Goal: Check status: Check status

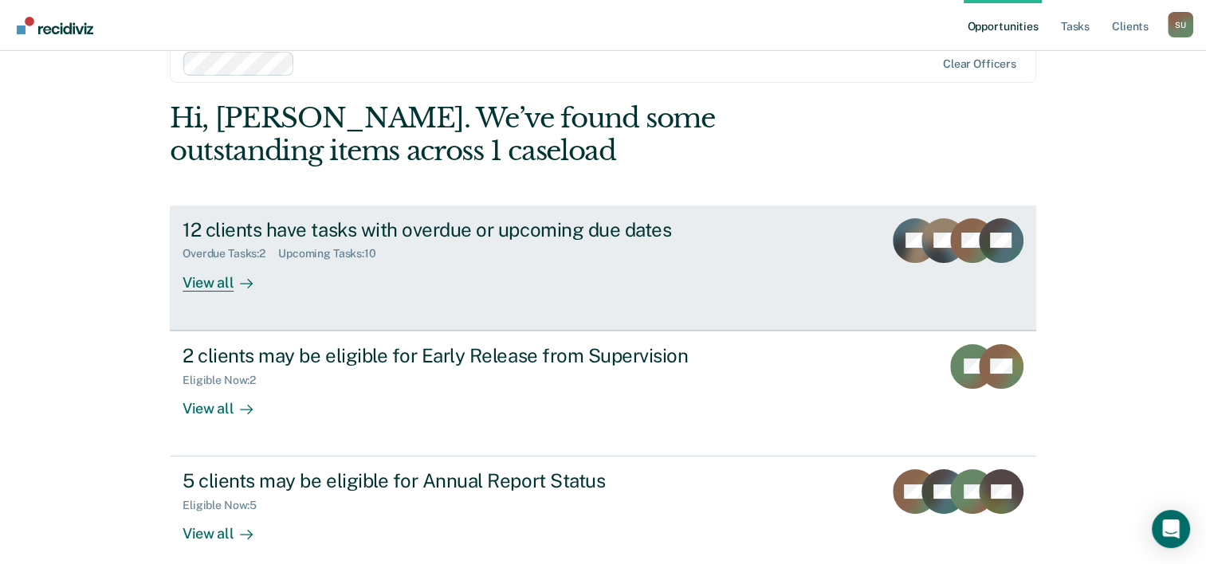
scroll to position [49, 0]
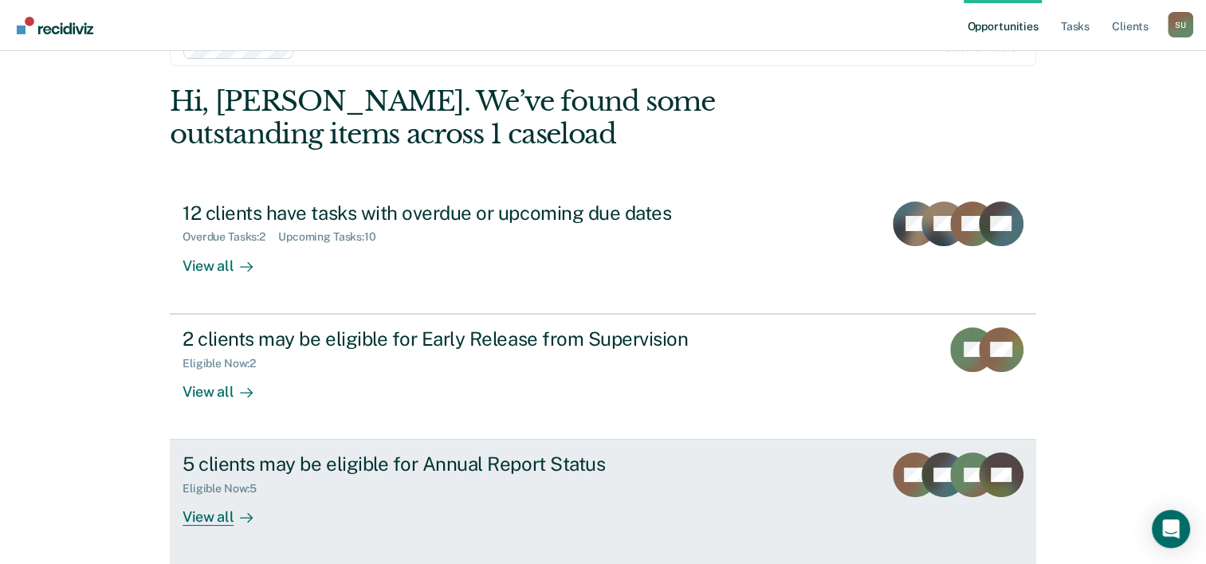
click at [565, 485] on div "Eligible Now : 5" at bounding box center [463, 486] width 560 height 20
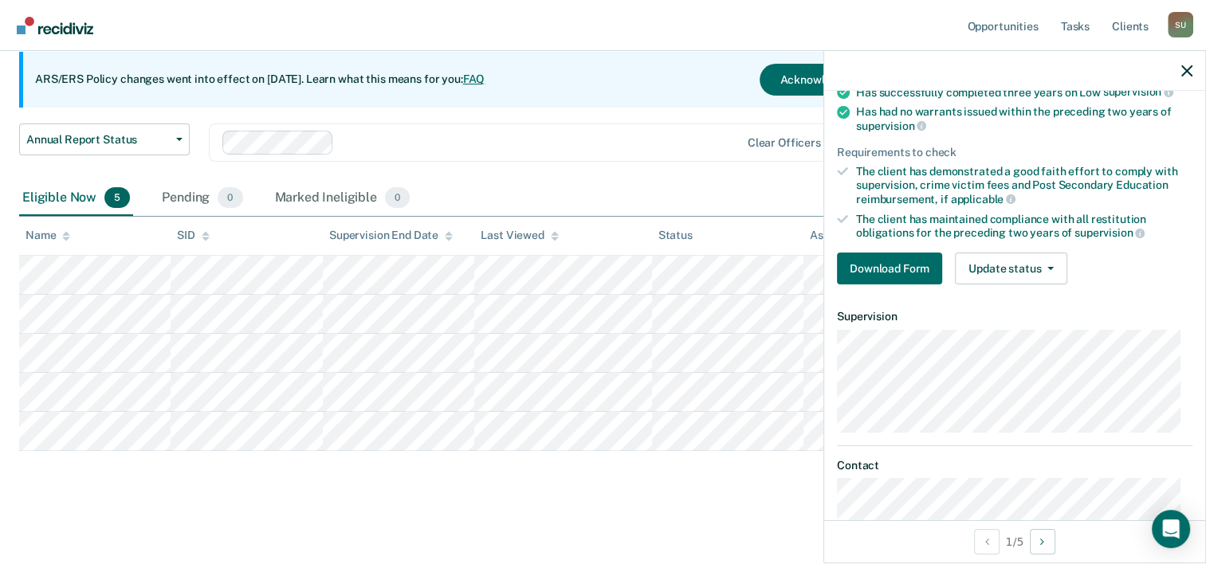
scroll to position [199, 0]
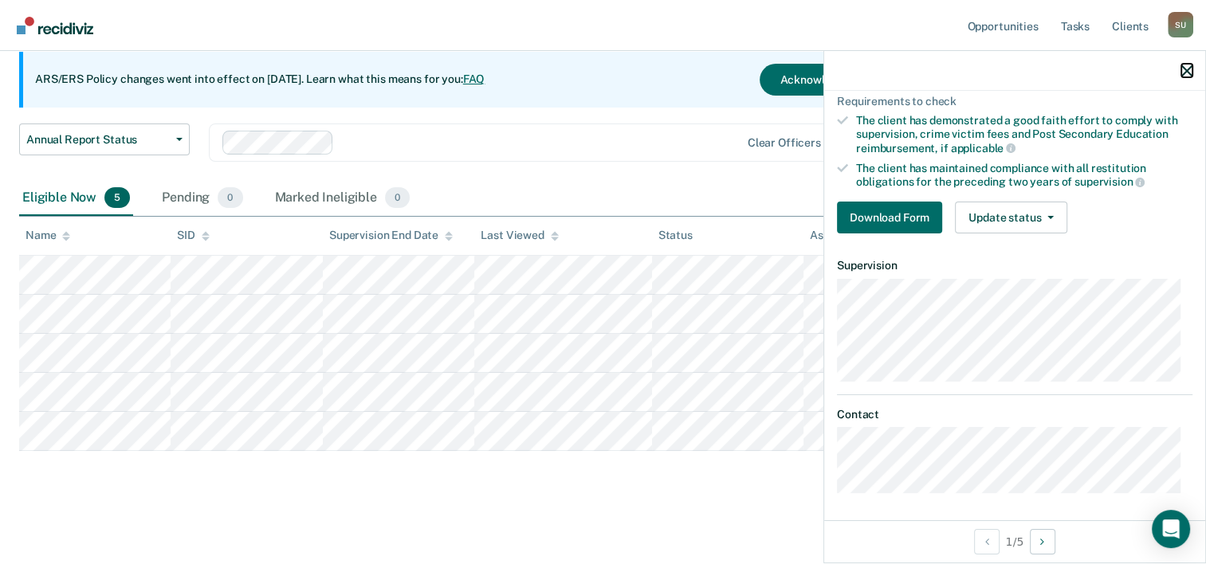
click at [1191, 69] on icon "button" at bounding box center [1186, 70] width 11 height 11
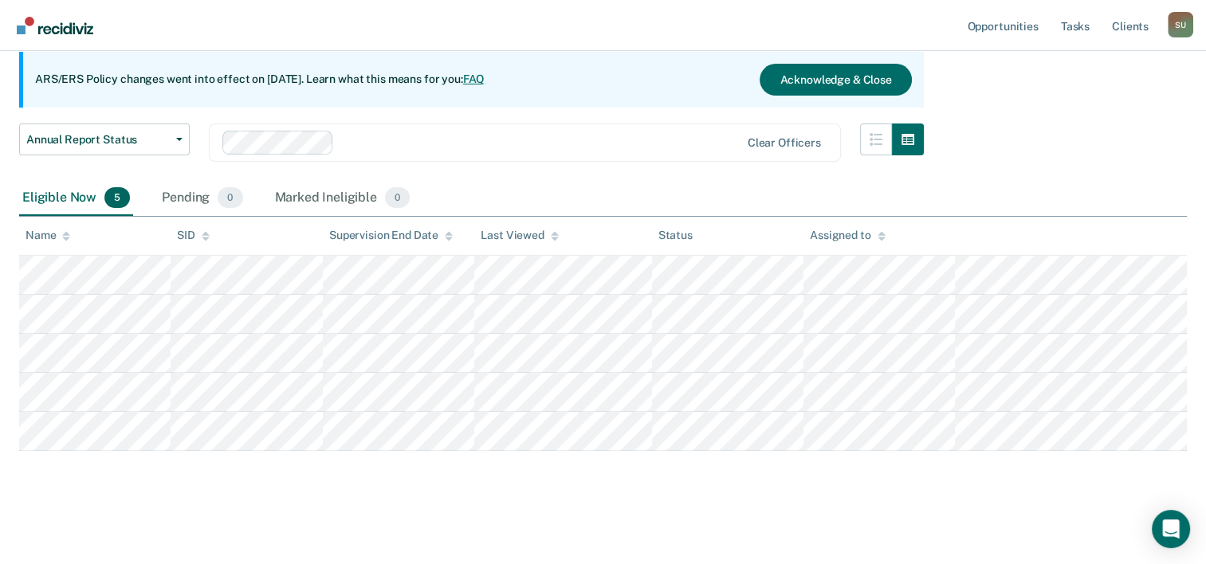
click at [485, 78] on link "FAQ" at bounding box center [474, 79] width 22 height 13
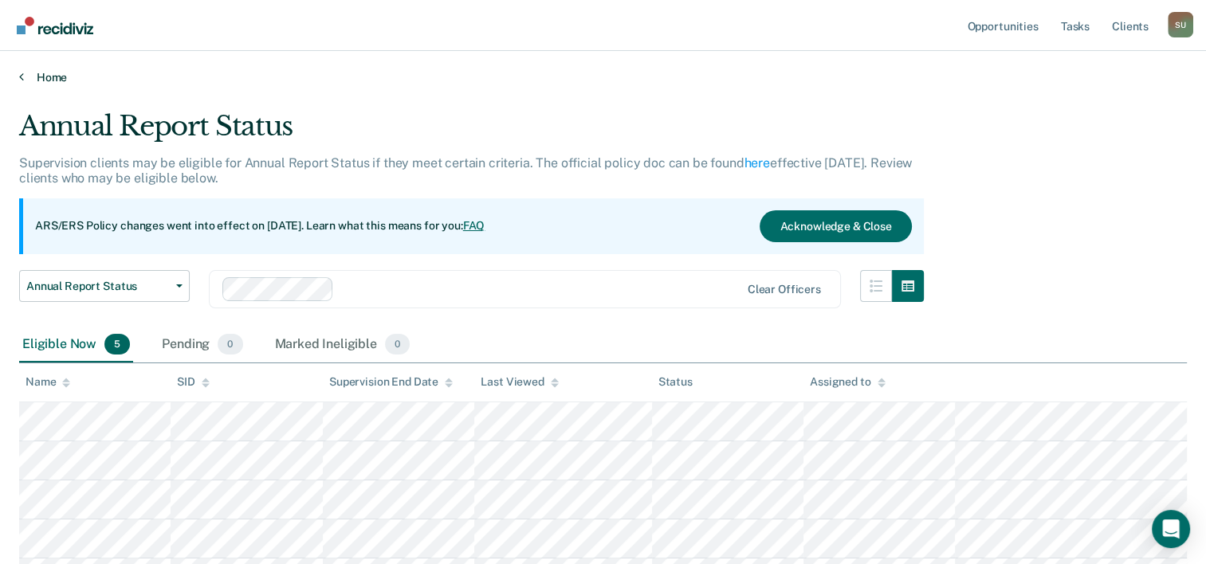
click at [51, 73] on link "Home" at bounding box center [603, 77] width 1168 height 14
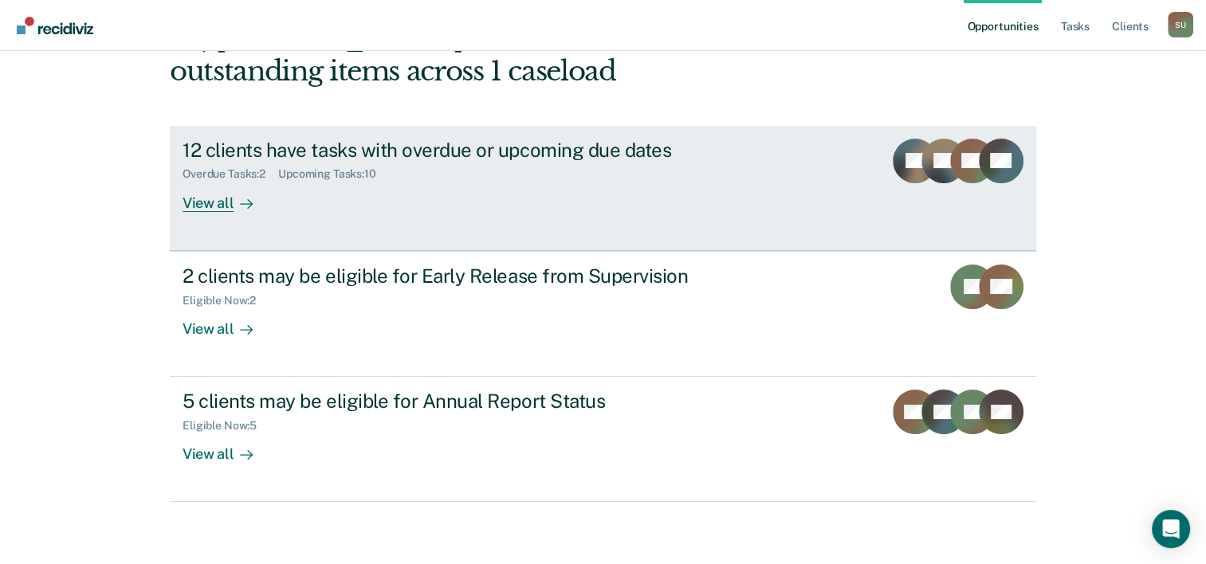
scroll to position [112, 0]
click at [195, 201] on div "View all" at bounding box center [227, 195] width 89 height 31
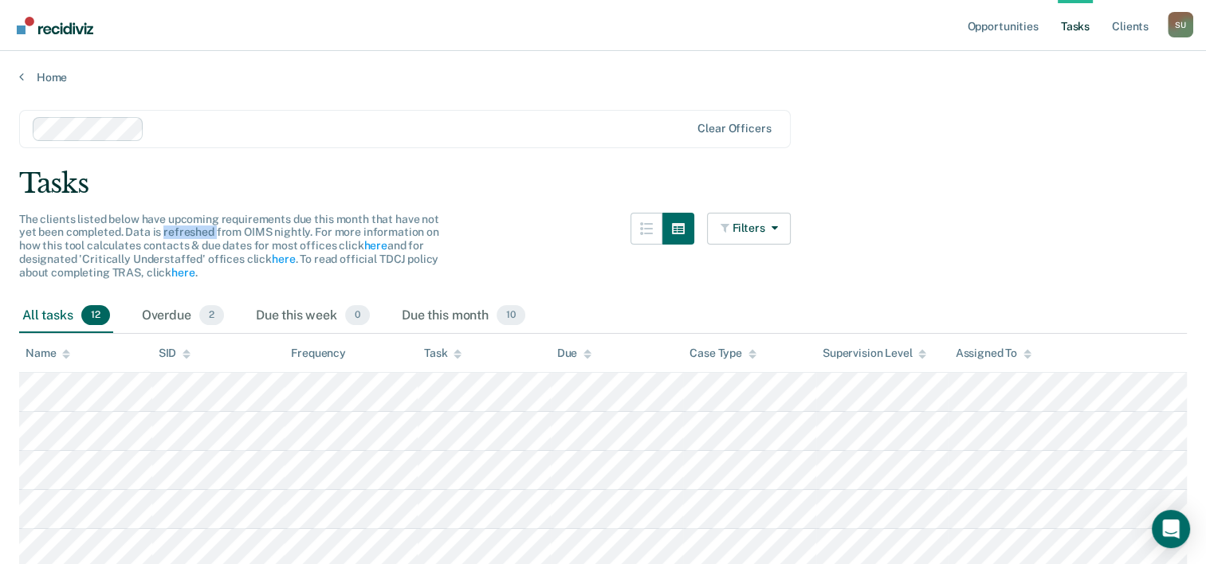
click at [195, 201] on main "Clear officers Tasks The clients listed below have upcoming requirements due th…" at bounding box center [603, 492] width 1206 height 816
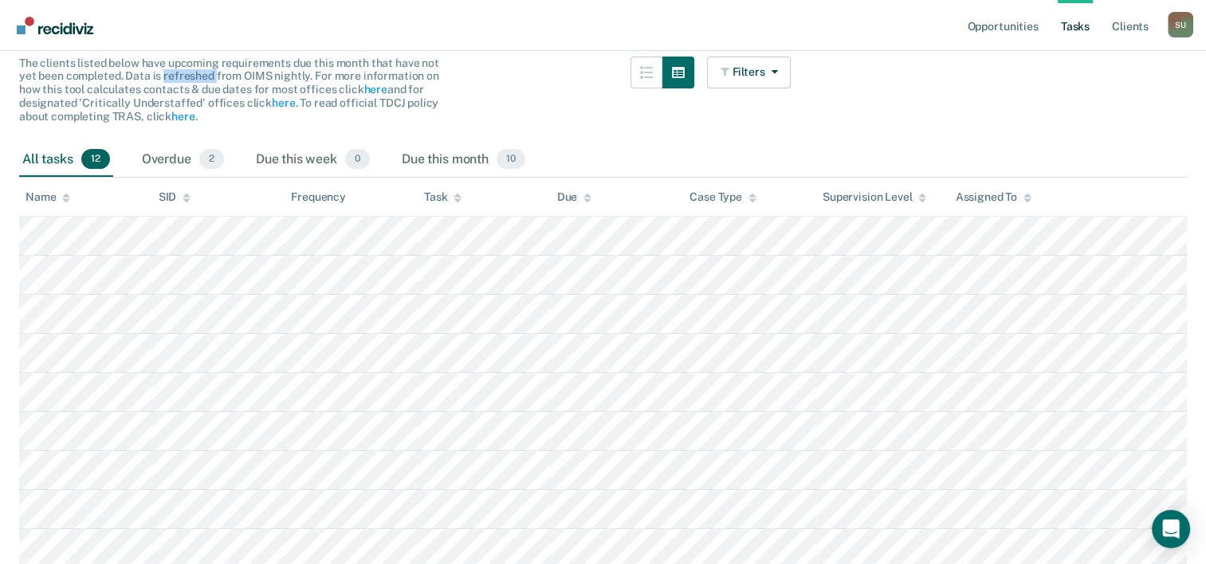
scroll to position [159, 0]
click at [165, 158] on div "Overdue 2" at bounding box center [183, 156] width 88 height 35
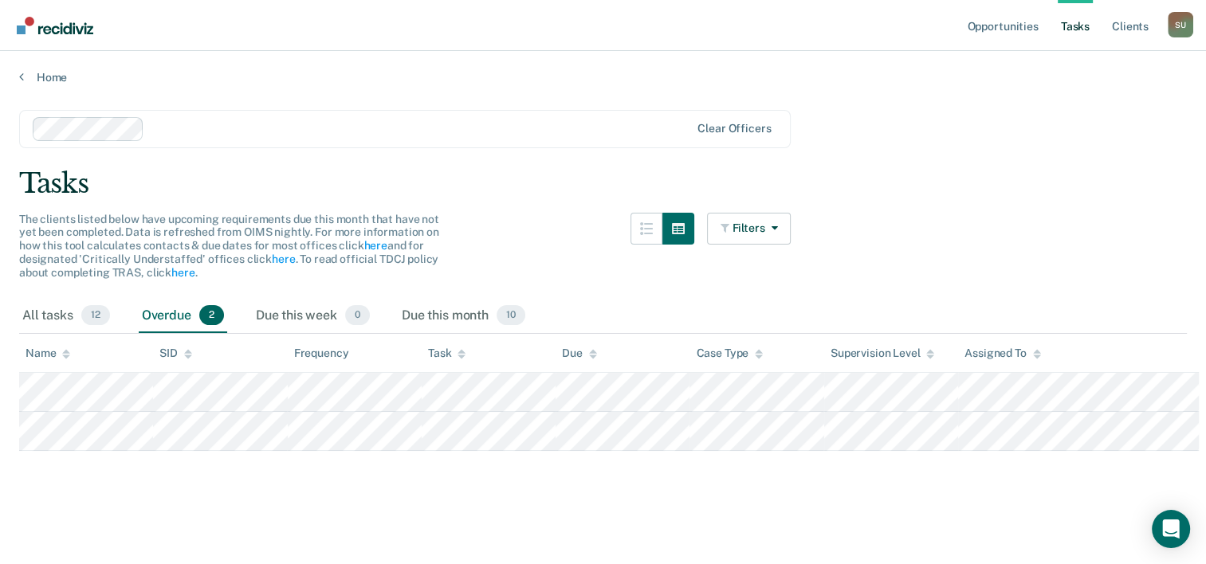
scroll to position [0, 0]
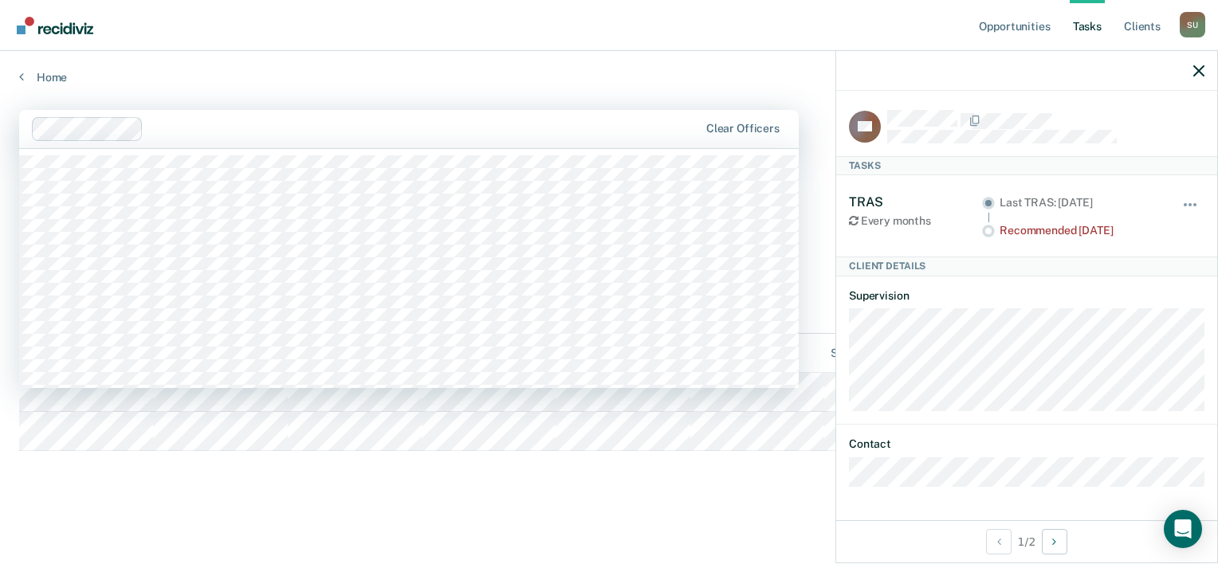
click at [568, 124] on div at bounding box center [424, 129] width 548 height 18
click at [545, 36] on nav "Opportunities Tasks Client s Stefanie Uribe S U Profile How it works Log Out" at bounding box center [609, 25] width 1218 height 51
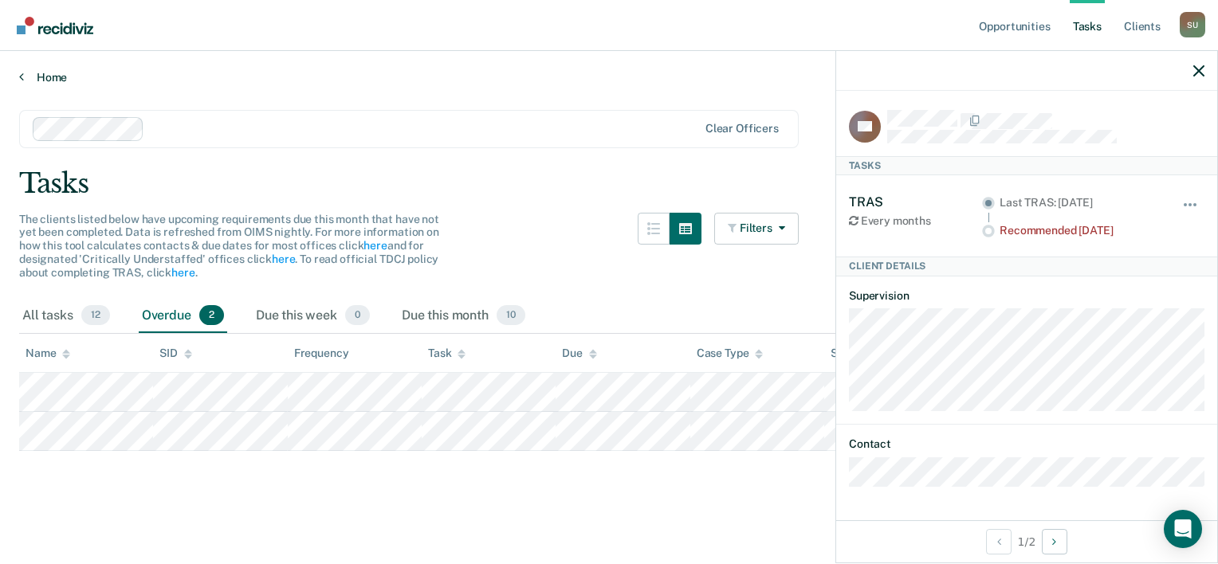
click at [36, 73] on link "Home" at bounding box center [609, 77] width 1180 height 14
